Goal: Information Seeking & Learning: Find specific fact

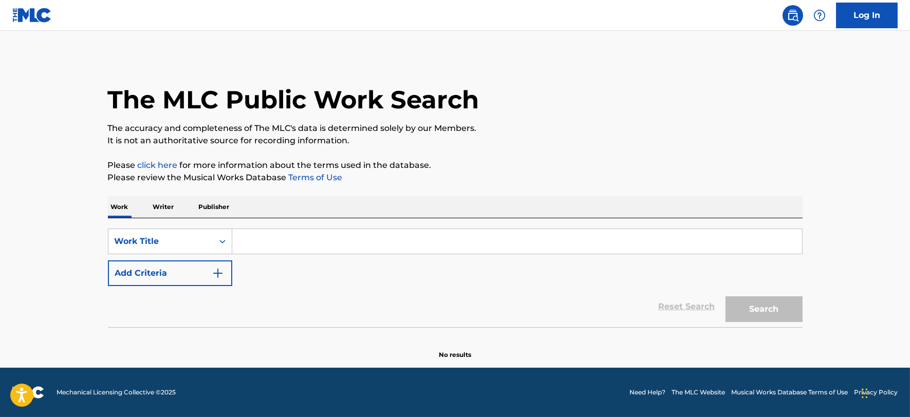
click at [280, 239] on input "Search Form" at bounding box center [517, 241] width 570 height 25
type input "love you anyway"
click at [753, 324] on div "SearchWithCriteria242cfd07-f6d5-4783-a3c8-8b4cced856be Work Title love you anyw…" at bounding box center [455, 288] width 695 height 141
drag, startPoint x: 753, startPoint y: 320, endPoint x: 725, endPoint y: 302, distance: 33.1
click at [752, 320] on button "Search" at bounding box center [764, 310] width 77 height 26
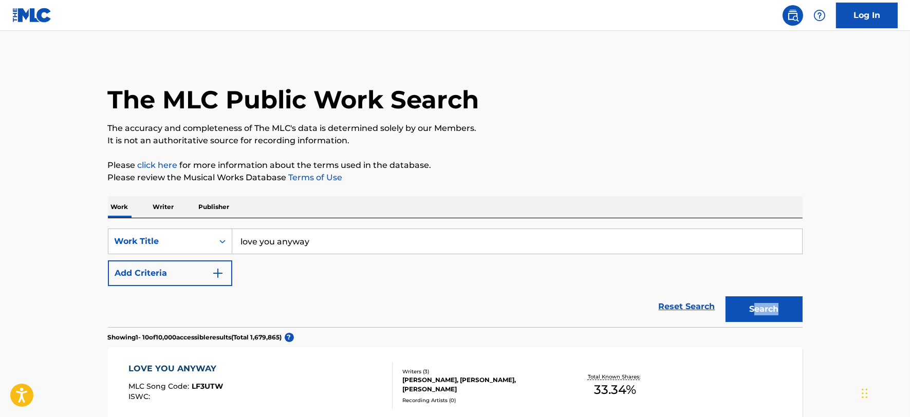
drag, startPoint x: 172, startPoint y: 272, endPoint x: 266, endPoint y: 259, distance: 95.6
click at [178, 271] on button "Add Criteria" at bounding box center [170, 274] width 124 height 26
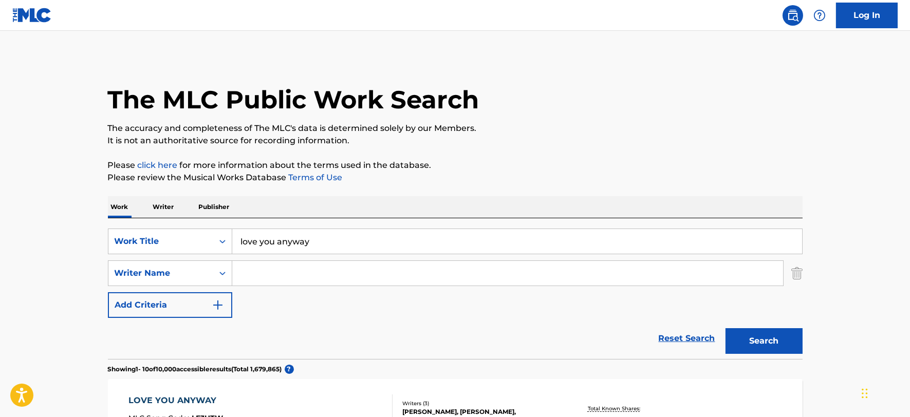
drag, startPoint x: 283, startPoint y: 272, endPoint x: 275, endPoint y: 265, distance: 10.9
click at [281, 268] on input "Search Form" at bounding box center [507, 273] width 551 height 25
type input "v"
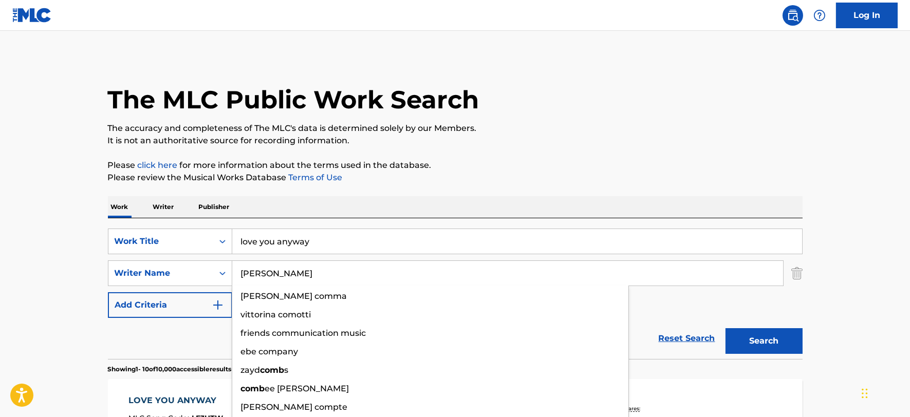
type input "[PERSON_NAME]"
click at [726, 328] on button "Search" at bounding box center [764, 341] width 77 height 26
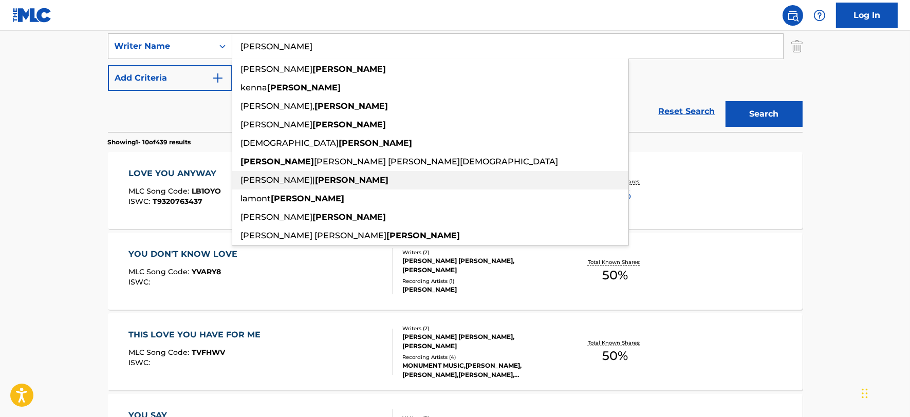
scroll to position [228, 0]
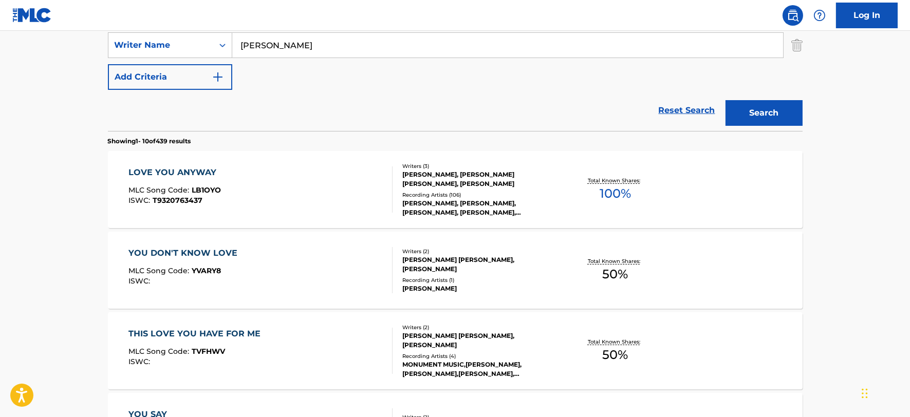
click at [76, 243] on main "The MLC Public Work Search The accuracy and completeness of The MLC's data is d…" at bounding box center [455, 408] width 910 height 1210
click at [367, 189] on div "LOVE YOU ANYWAY MLC Song Code : LB1OYO ISWC : T9320763437" at bounding box center [261, 190] width 264 height 46
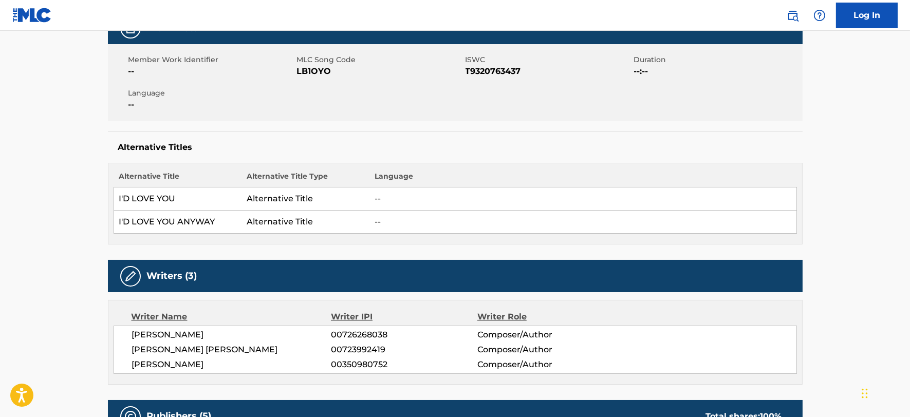
scroll to position [228, 0]
